Goal: Information Seeking & Learning: Learn about a topic

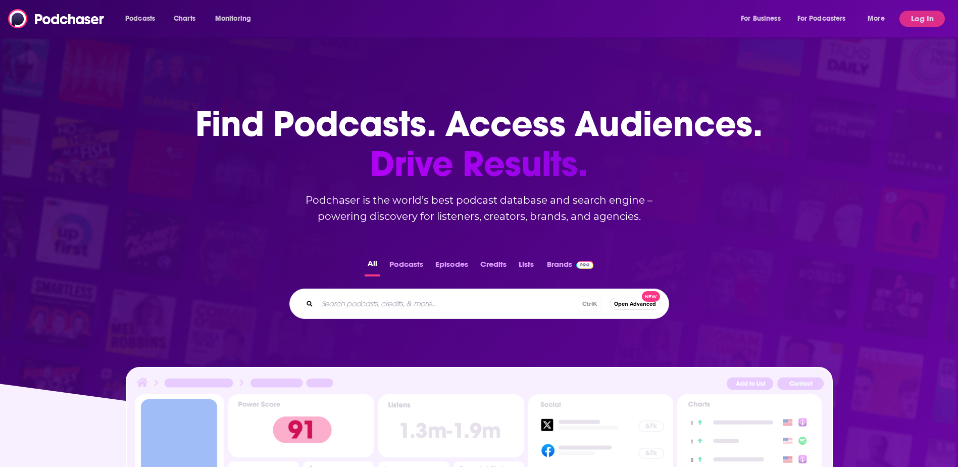
click at [203, 274] on div "All Podcasts Episodes Credits Lists Brands Ctrl K Open Advanced New" at bounding box center [479, 287] width 926 height 94
click at [911, 21] on button "Log In" at bounding box center [922, 19] width 45 height 16
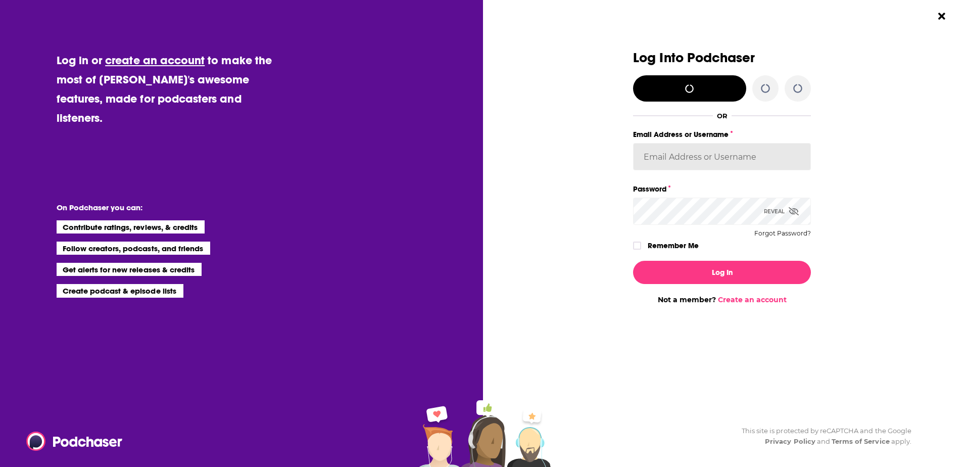
type input "LEOPR"
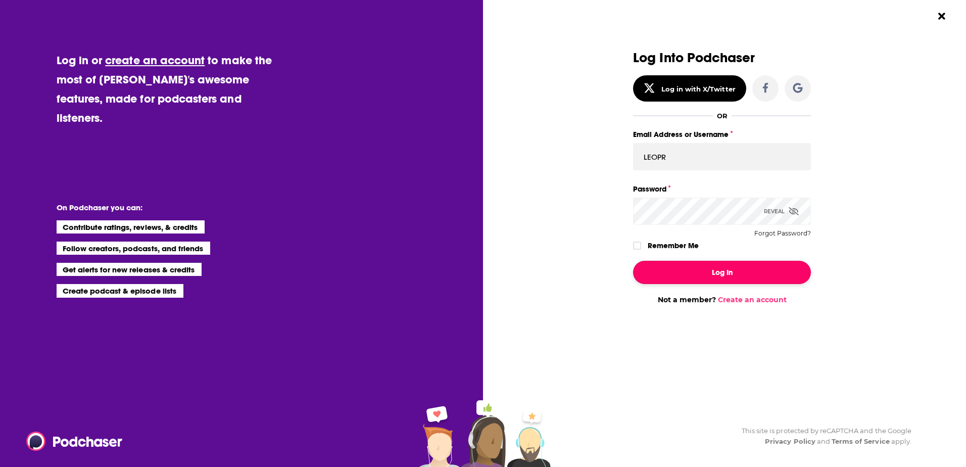
click at [723, 274] on button "Log In" at bounding box center [722, 272] width 178 height 23
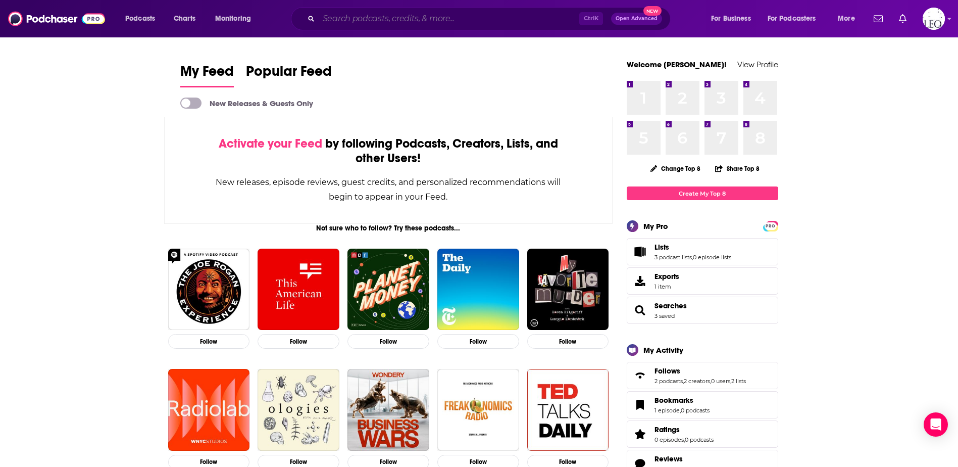
click at [369, 20] on input "Search podcasts, credits, & more..." at bounding box center [449, 19] width 261 height 16
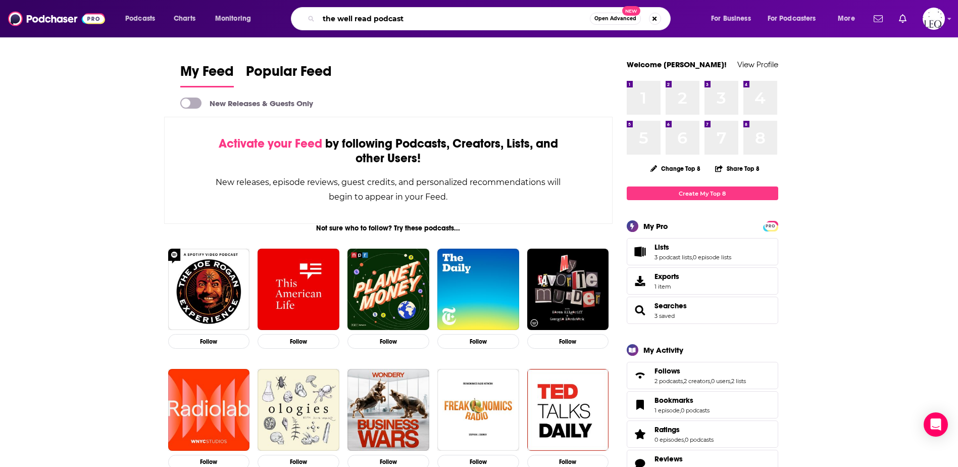
type input "the well read podcast"
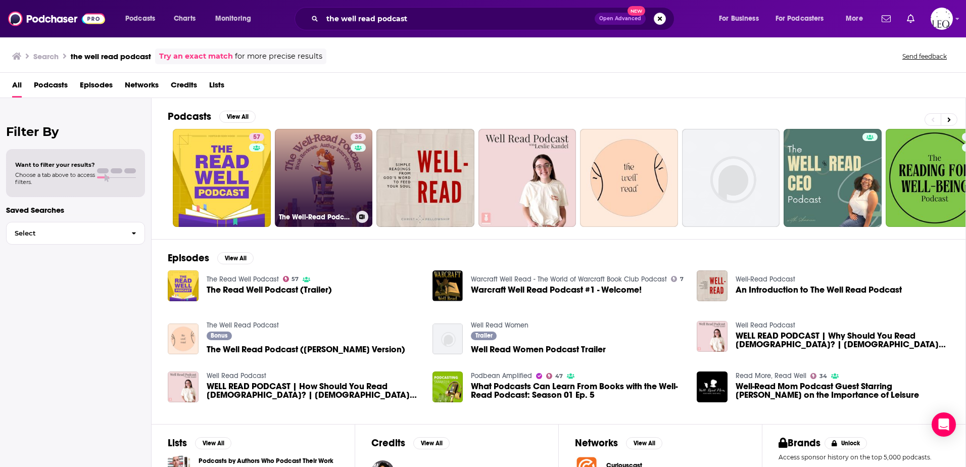
click at [315, 175] on link "35 The Well-Read Podcast" at bounding box center [324, 178] width 98 height 98
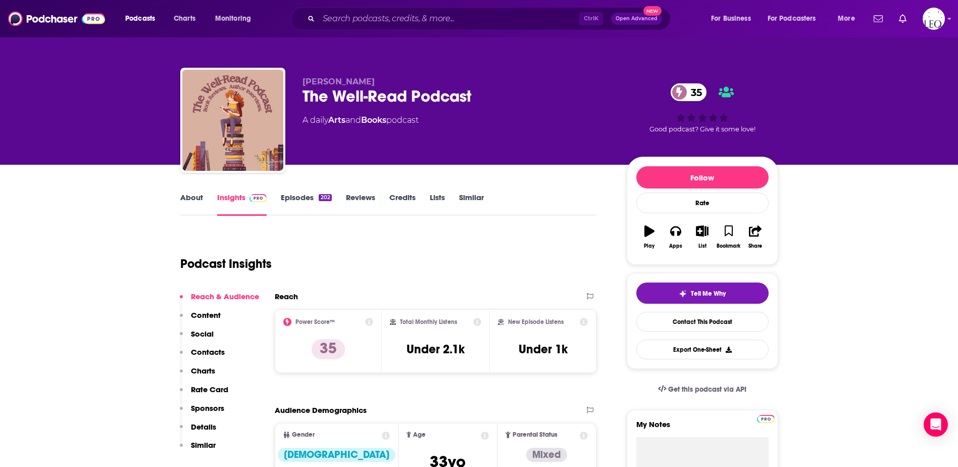
click at [185, 200] on link "About" at bounding box center [191, 203] width 23 height 23
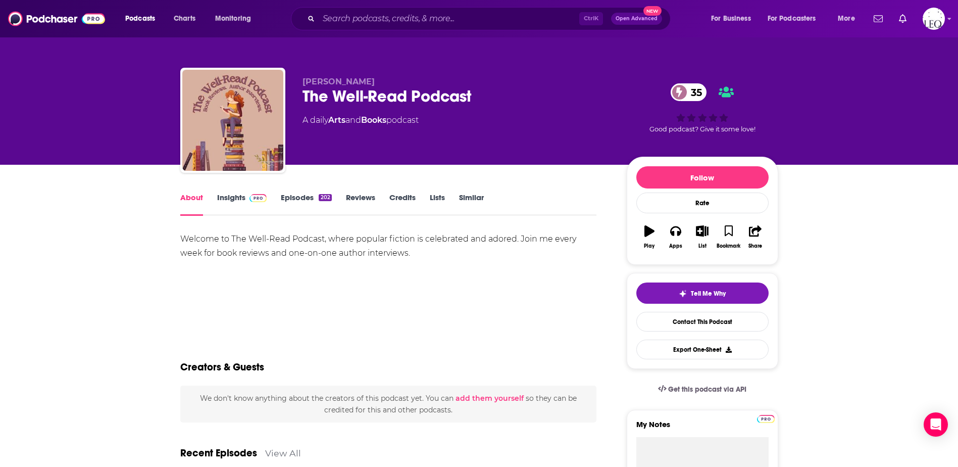
click at [228, 197] on link "Insights" at bounding box center [242, 203] width 50 height 23
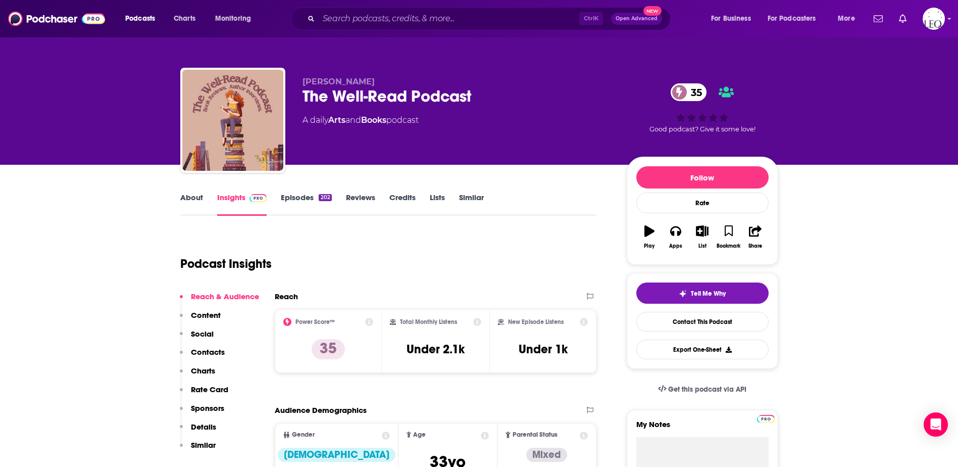
click at [296, 198] on link "Episodes 202" at bounding box center [306, 203] width 51 height 23
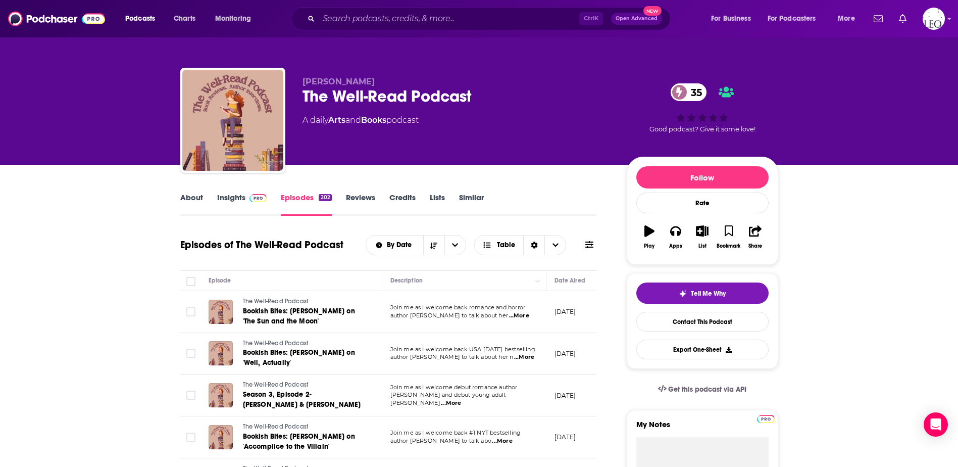
click at [239, 198] on link "Insights" at bounding box center [242, 203] width 50 height 23
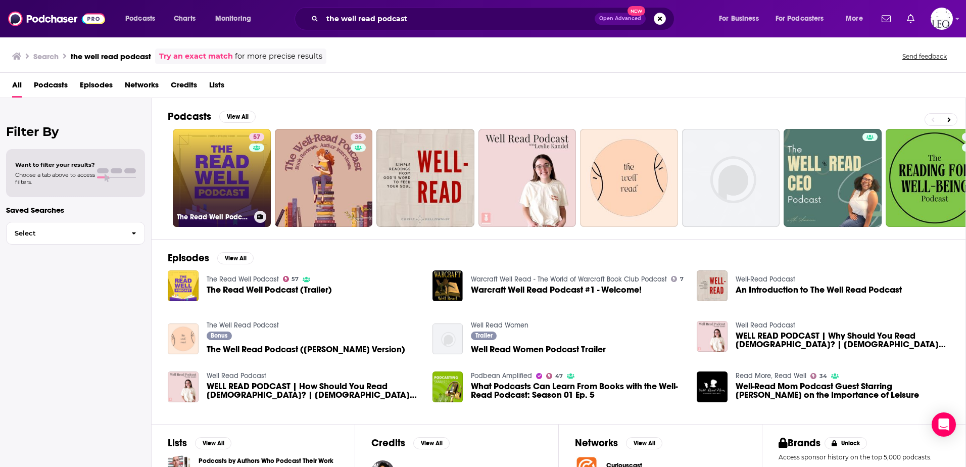
click at [208, 155] on link "57 The Read Well Podcast" at bounding box center [222, 178] width 98 height 98
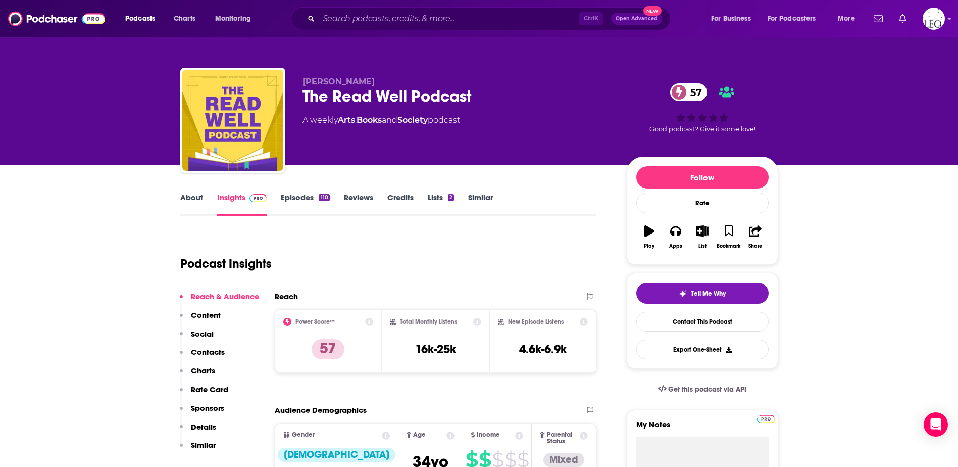
click at [188, 196] on link "About" at bounding box center [191, 203] width 23 height 23
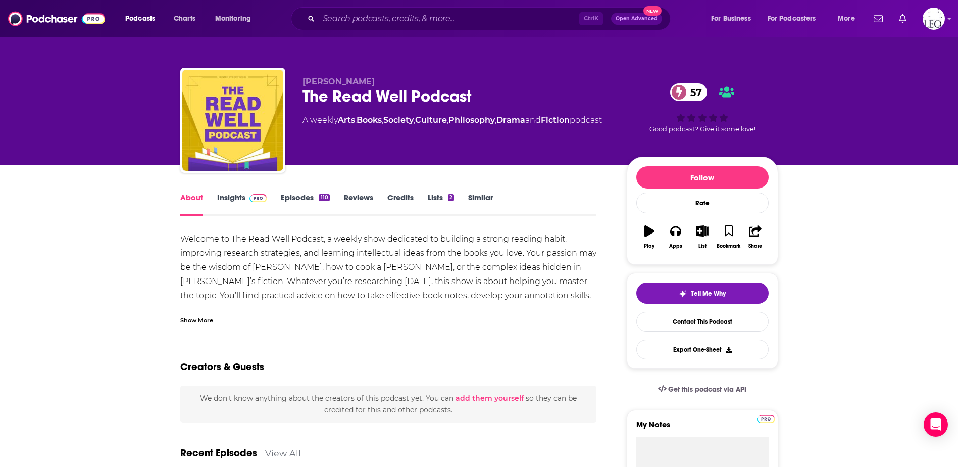
click at [302, 195] on link "Episodes 110" at bounding box center [305, 203] width 48 height 23
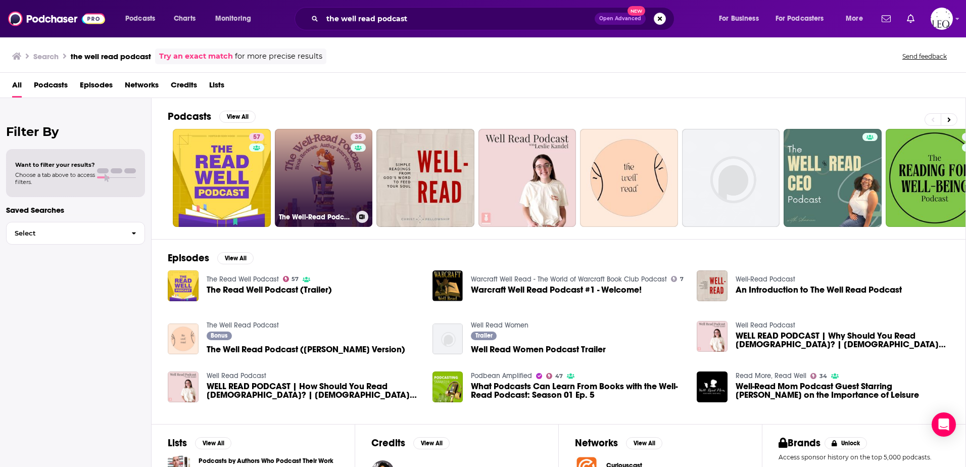
click at [341, 178] on link "35 The Well-Read Podcast" at bounding box center [324, 178] width 98 height 98
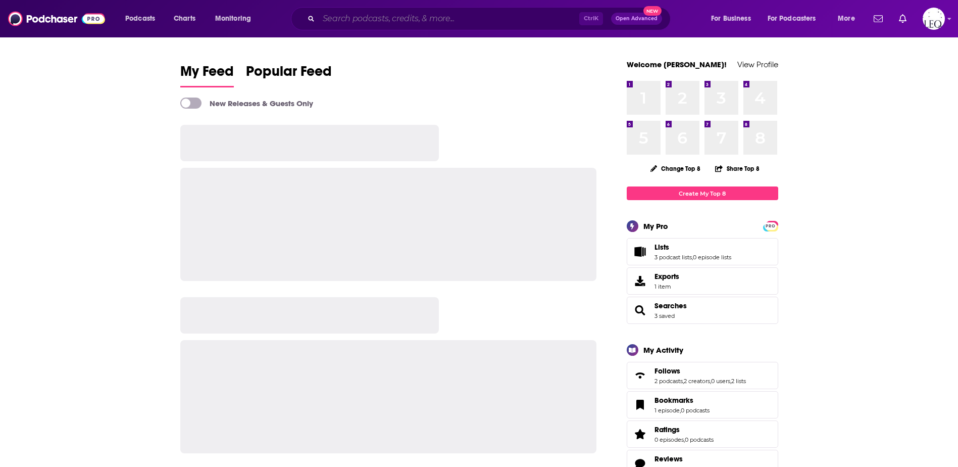
click at [358, 21] on input "Search podcasts, credits, & more..." at bounding box center [449, 19] width 261 height 16
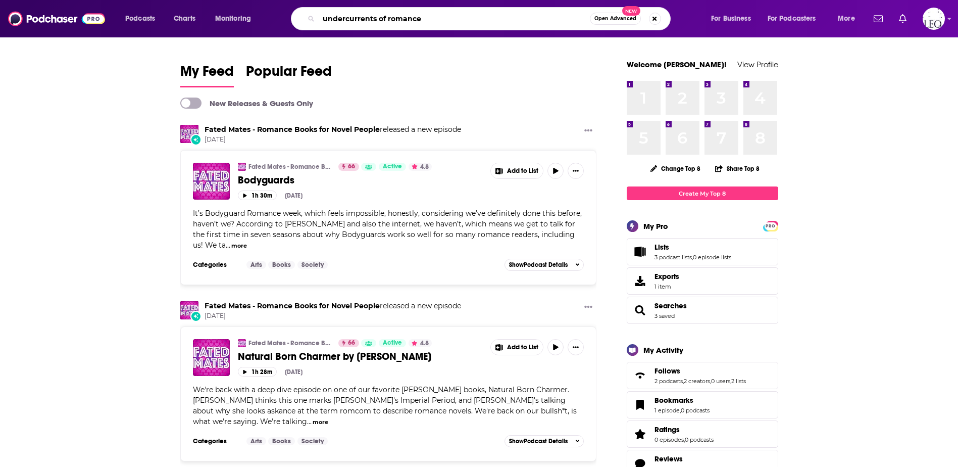
type input "undercurrents of romance"
